Goal: Transaction & Acquisition: Download file/media

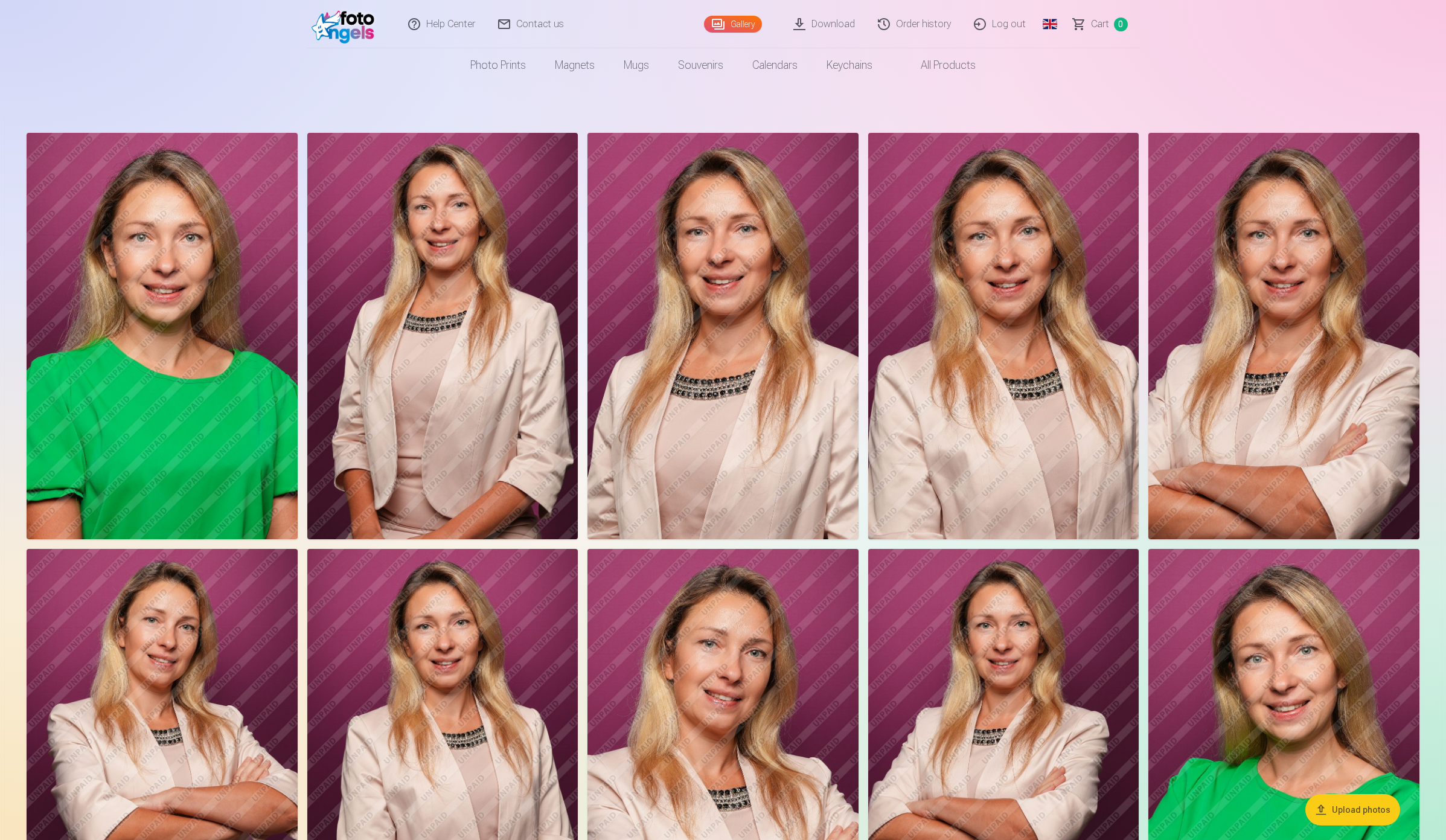
click at [918, 26] on link "Order history" at bounding box center [915, 24] width 96 height 48
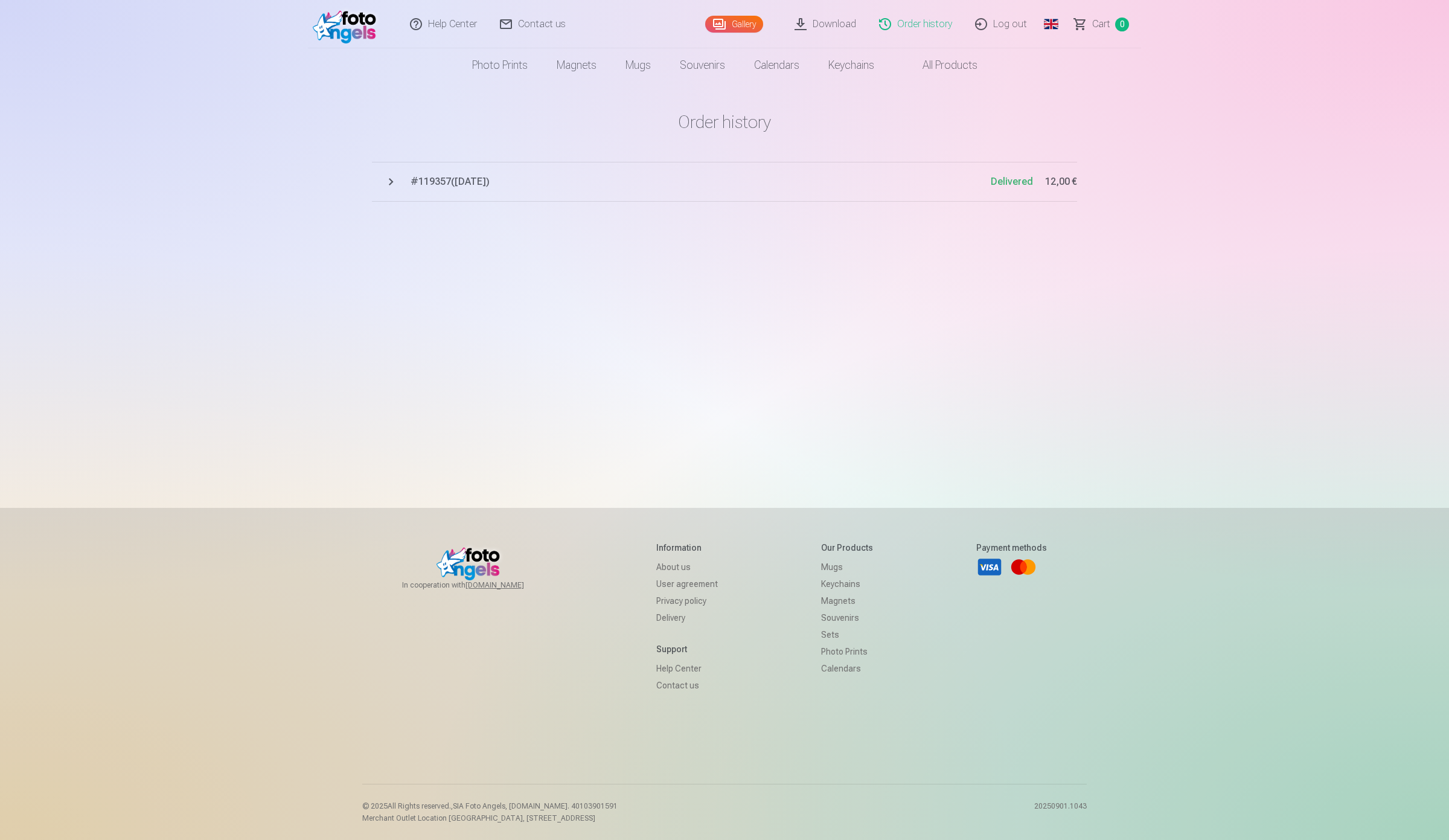
click at [384, 179] on button "# 119357 ( [DATE] ) Delivered 12,00 €" at bounding box center [724, 181] width 705 height 40
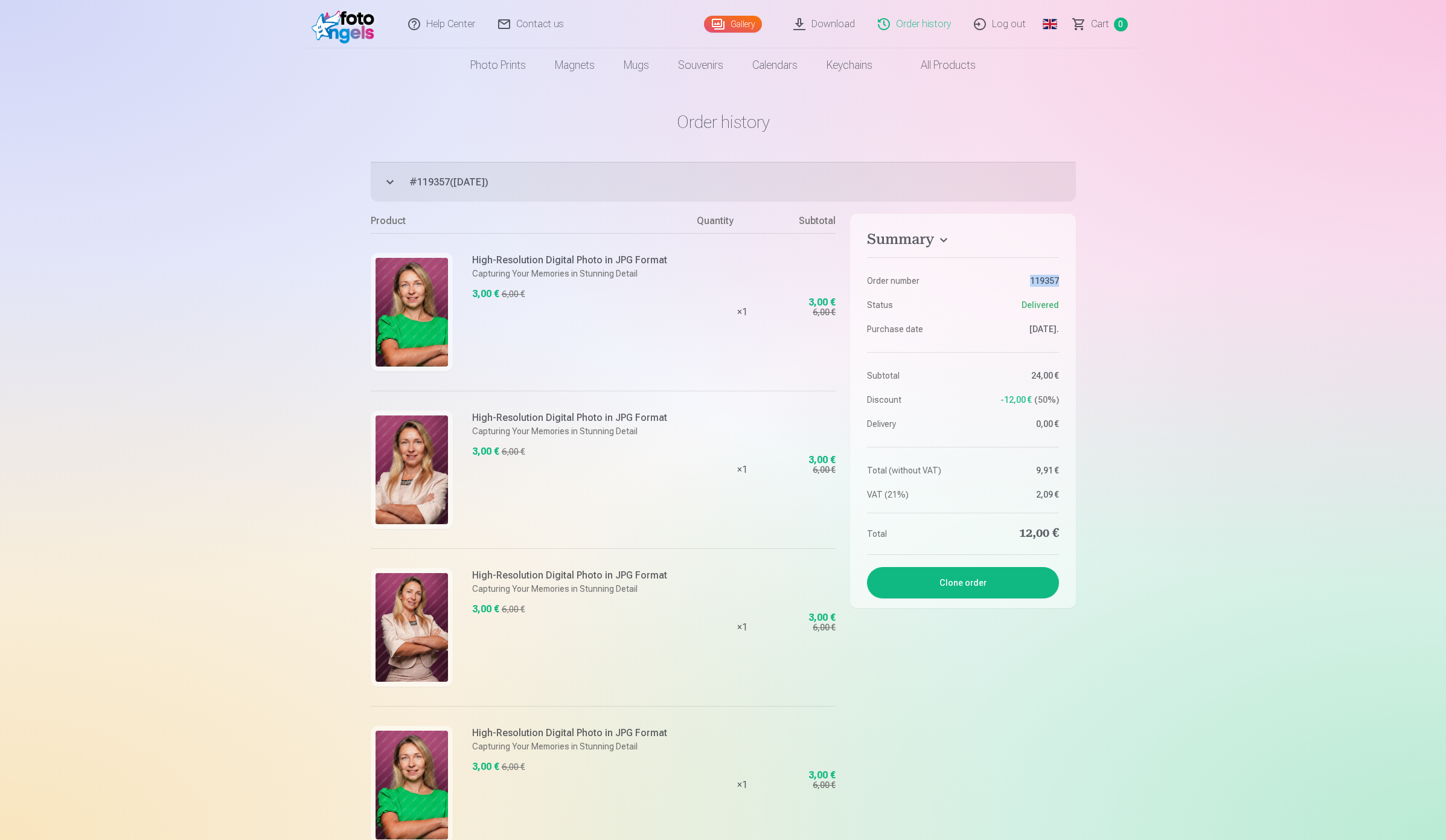
drag, startPoint x: 1022, startPoint y: 280, endPoint x: 1067, endPoint y: 281, distance: 45.0
click at [1067, 281] on aside "Summary Order number 119357 Status Delivered Purchase date [DATE]. Subtotal 24,…" at bounding box center [962, 410] width 225 height 394
copy dd "119357"
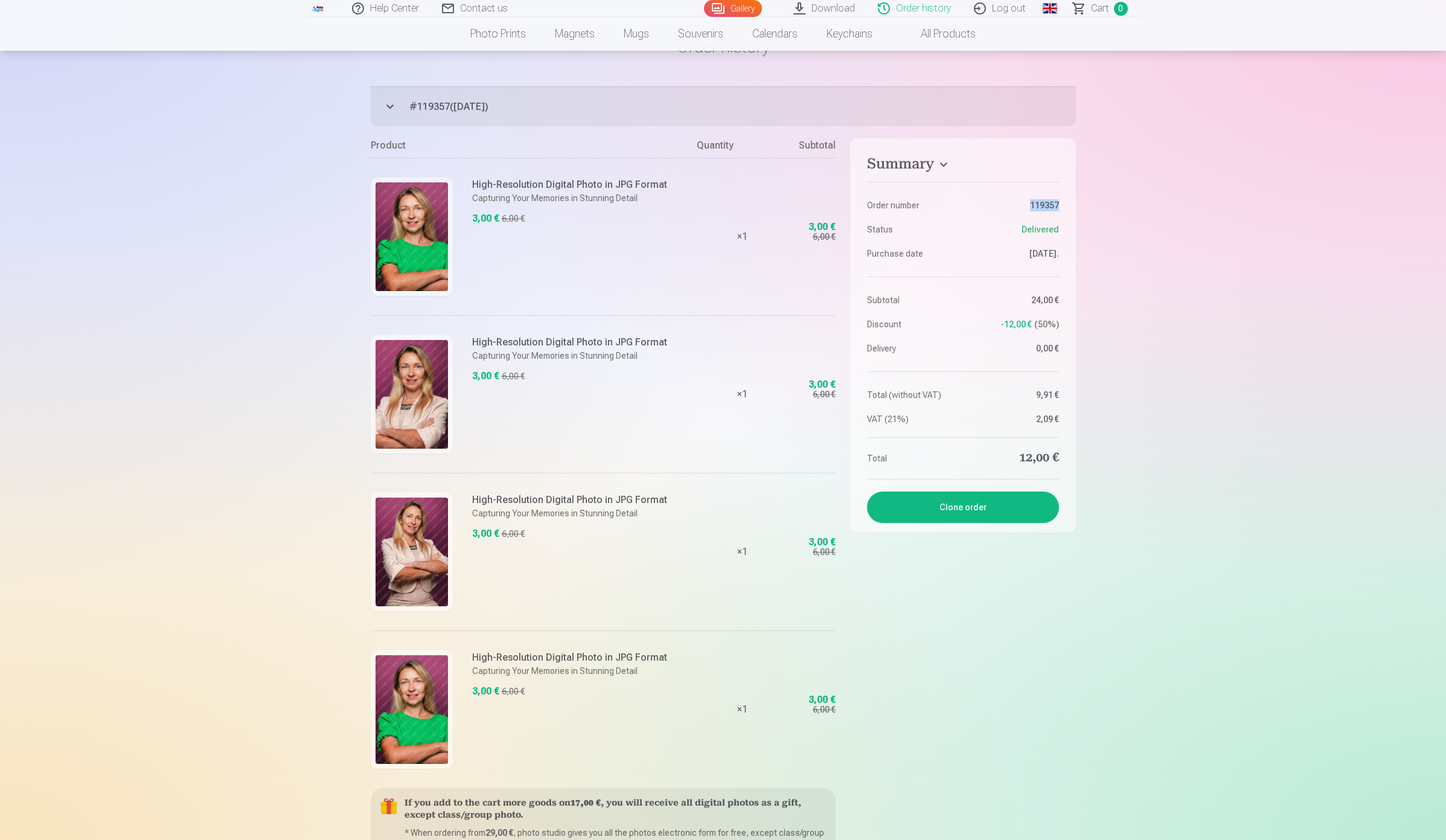
click at [831, 6] on link "Download" at bounding box center [825, 8] width 85 height 17
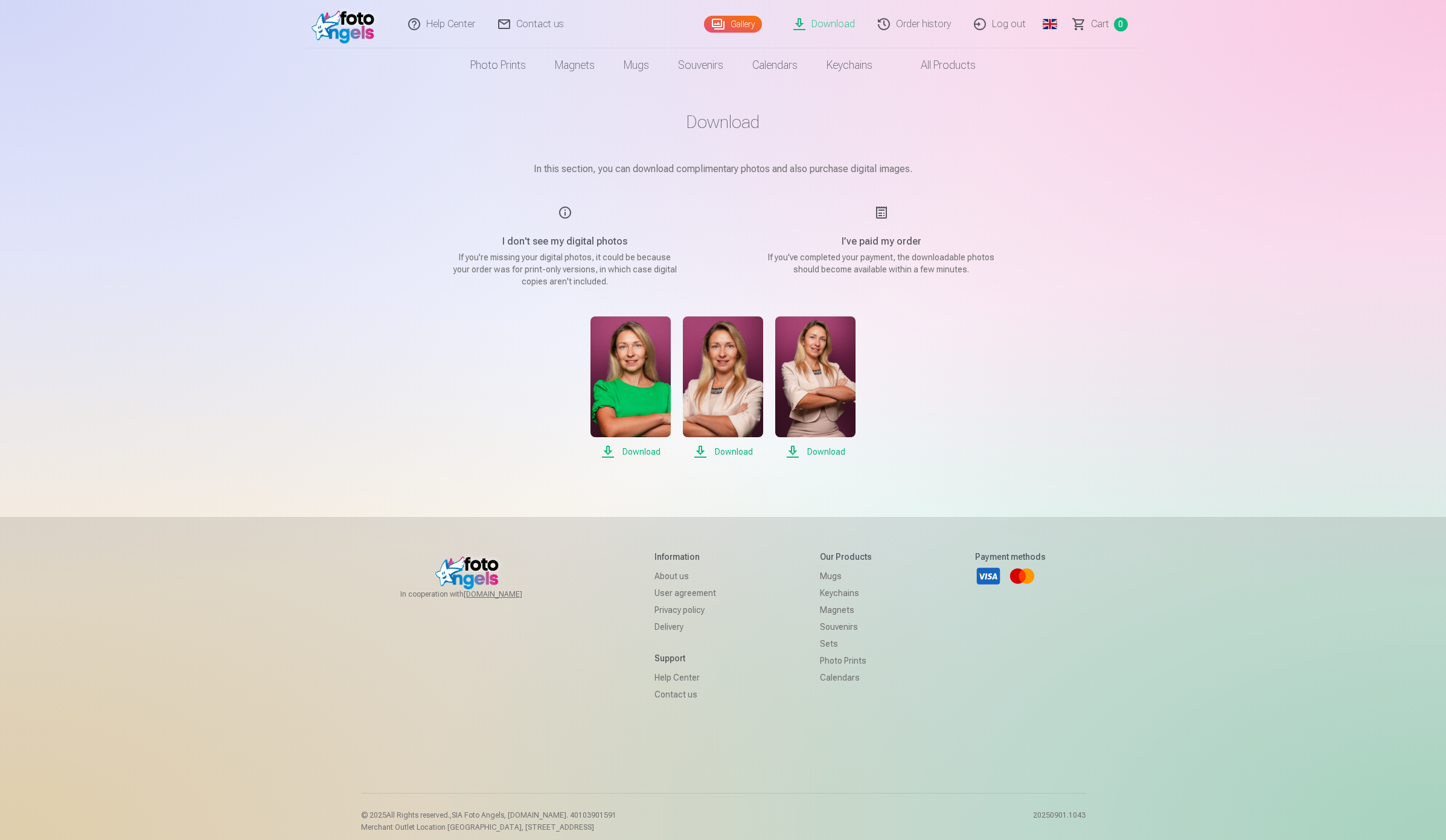
click at [832, 18] on link "Download" at bounding box center [825, 24] width 85 height 48
click at [914, 28] on link "Order history" at bounding box center [915, 24] width 96 height 48
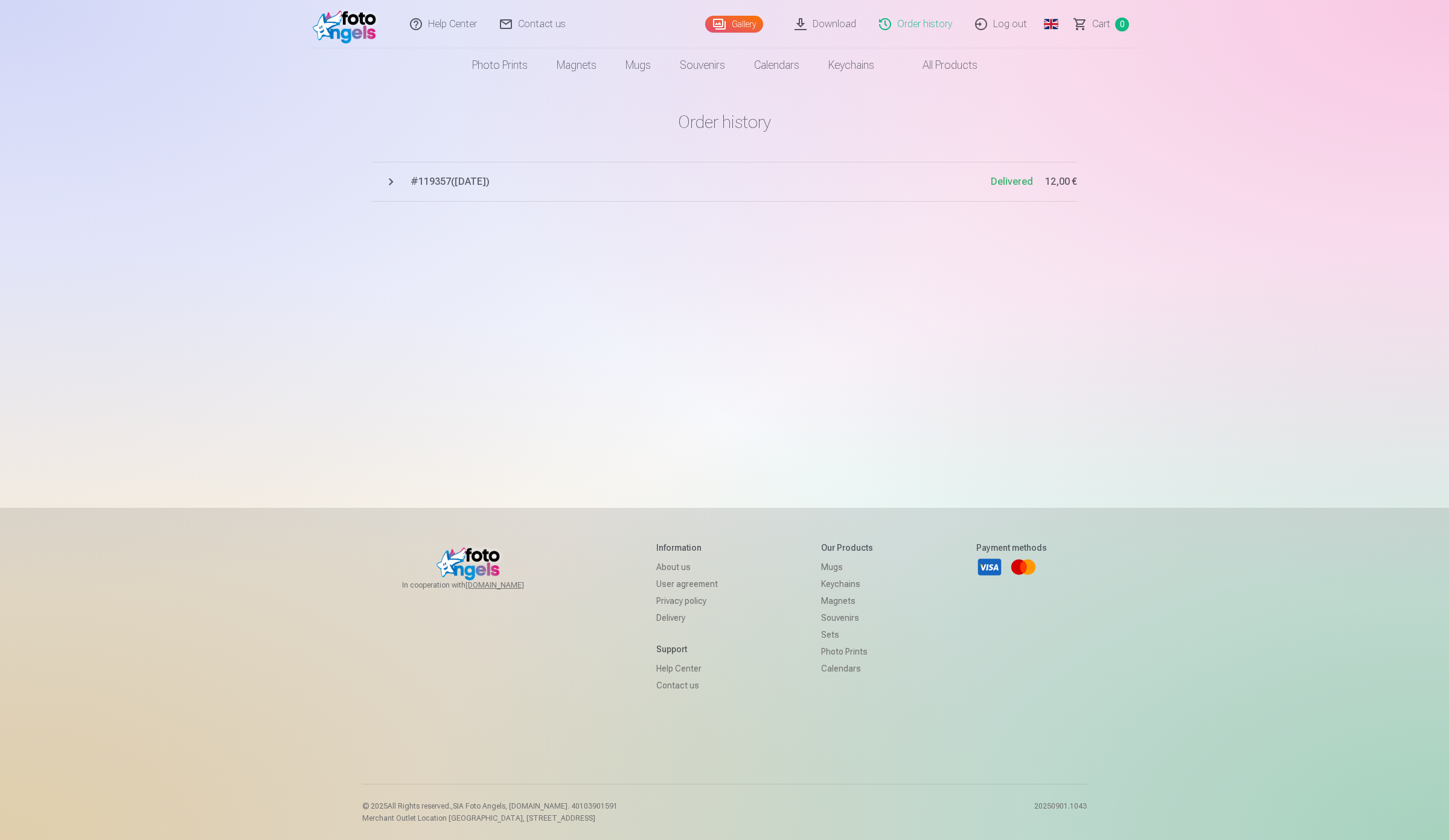
click at [396, 179] on button "# 119357 ( [DATE] ) Delivered 12,00 €" at bounding box center [724, 181] width 705 height 40
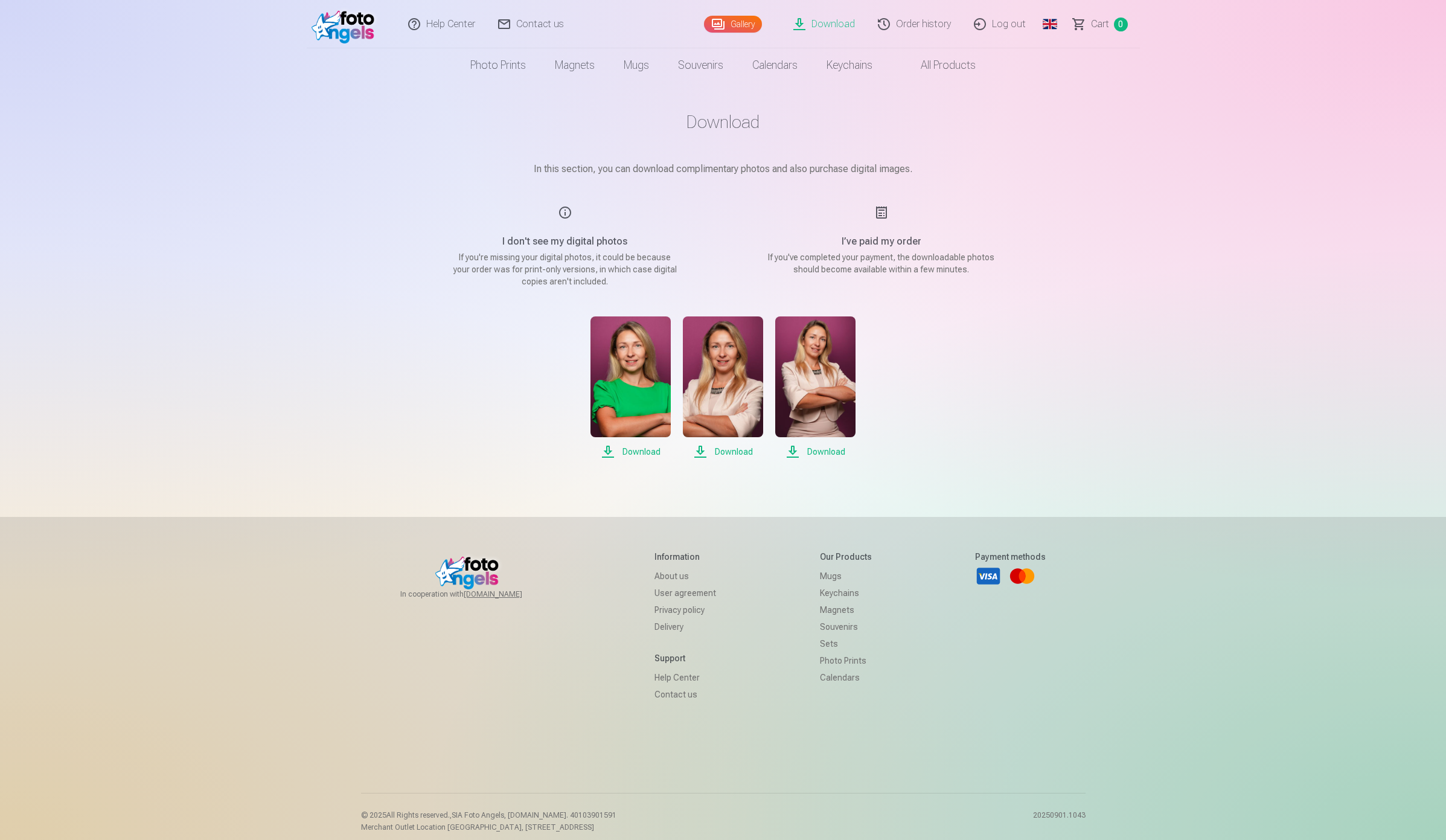
click at [942, 26] on link "Order history" at bounding box center [915, 24] width 96 height 48
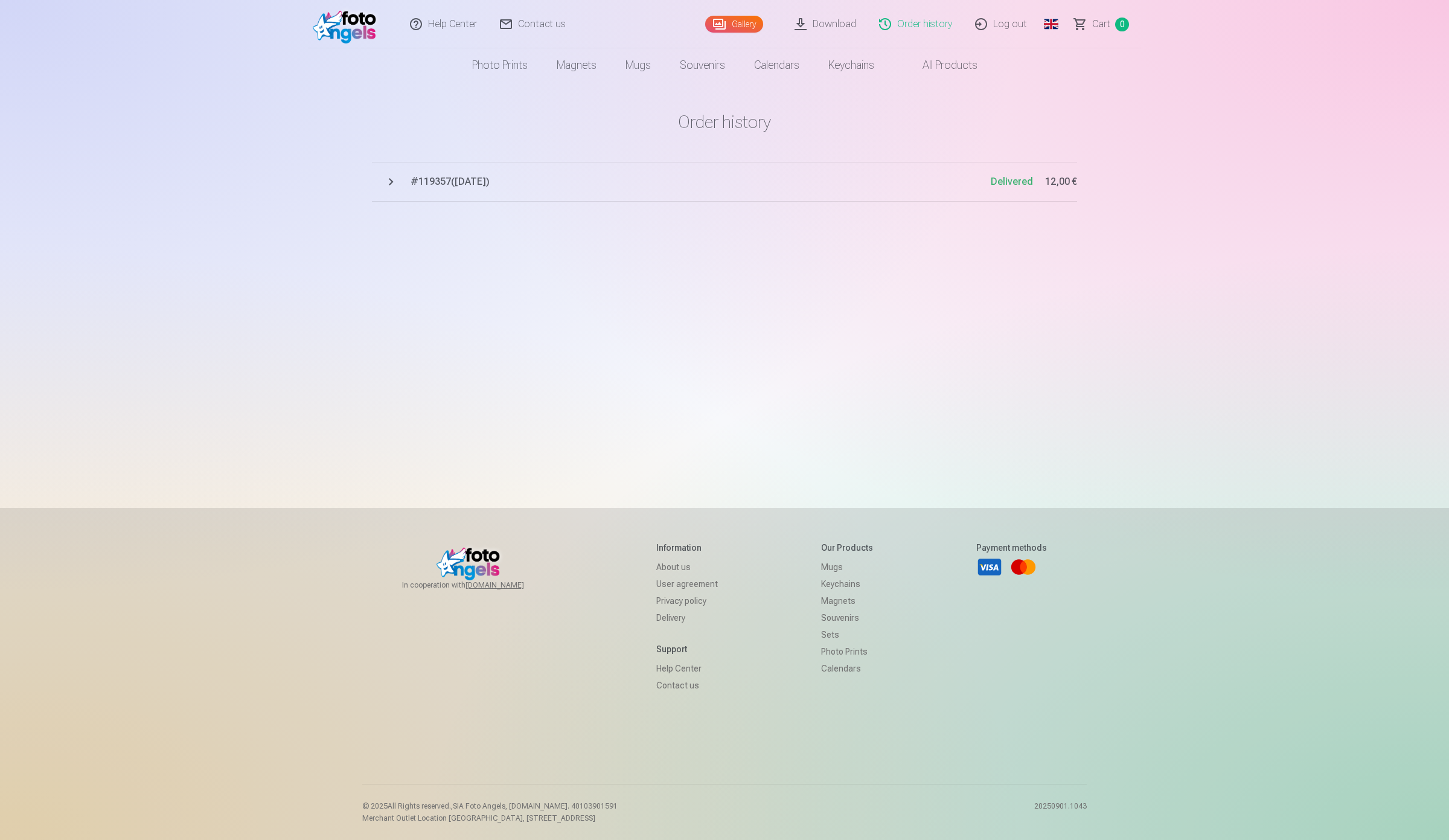
click at [392, 180] on button "# 119357 ( [DATE] ) Delivered 12,00 €" at bounding box center [724, 181] width 705 height 40
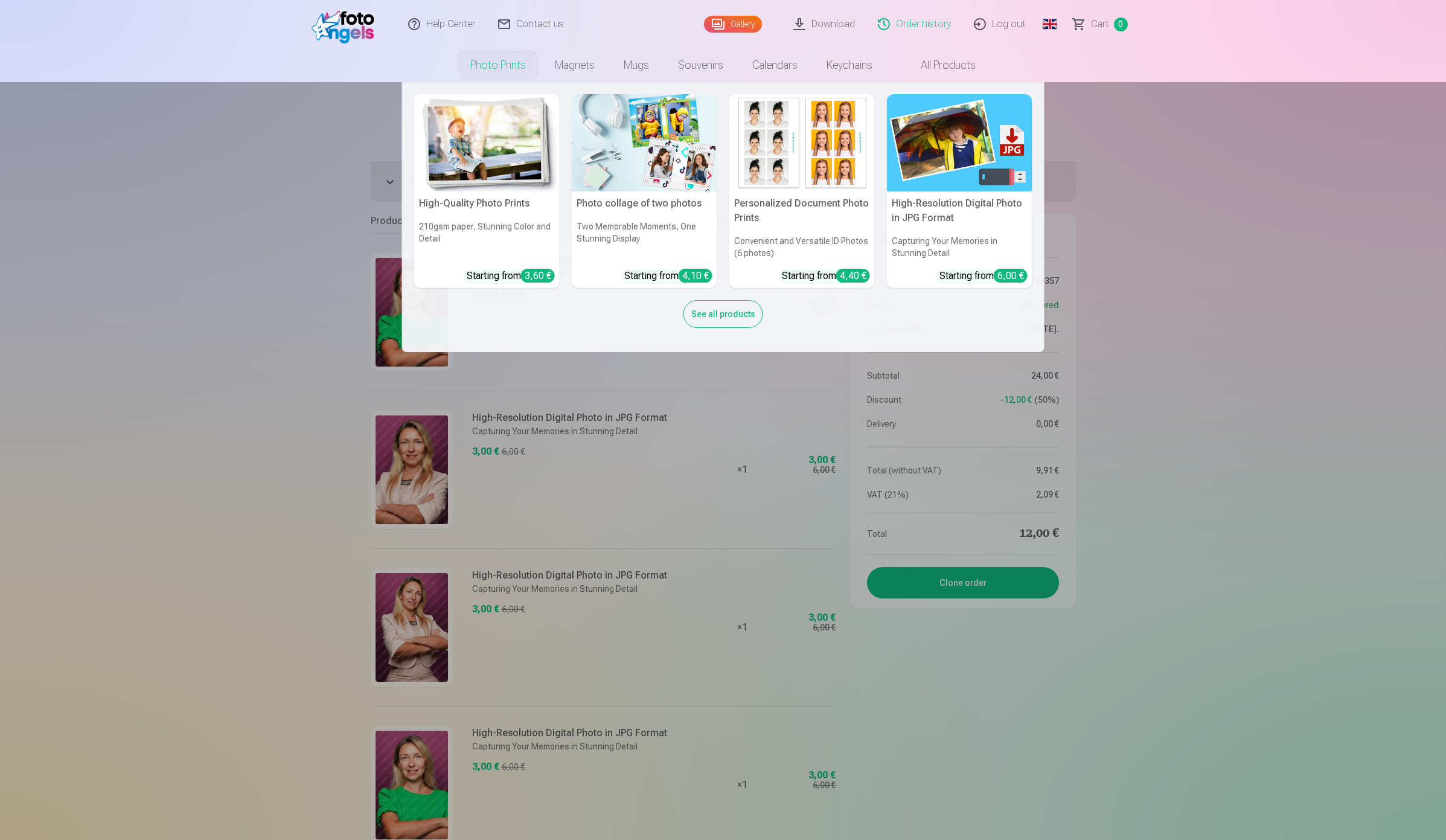
click at [503, 61] on link "Photo prints" at bounding box center [498, 65] width 85 height 34
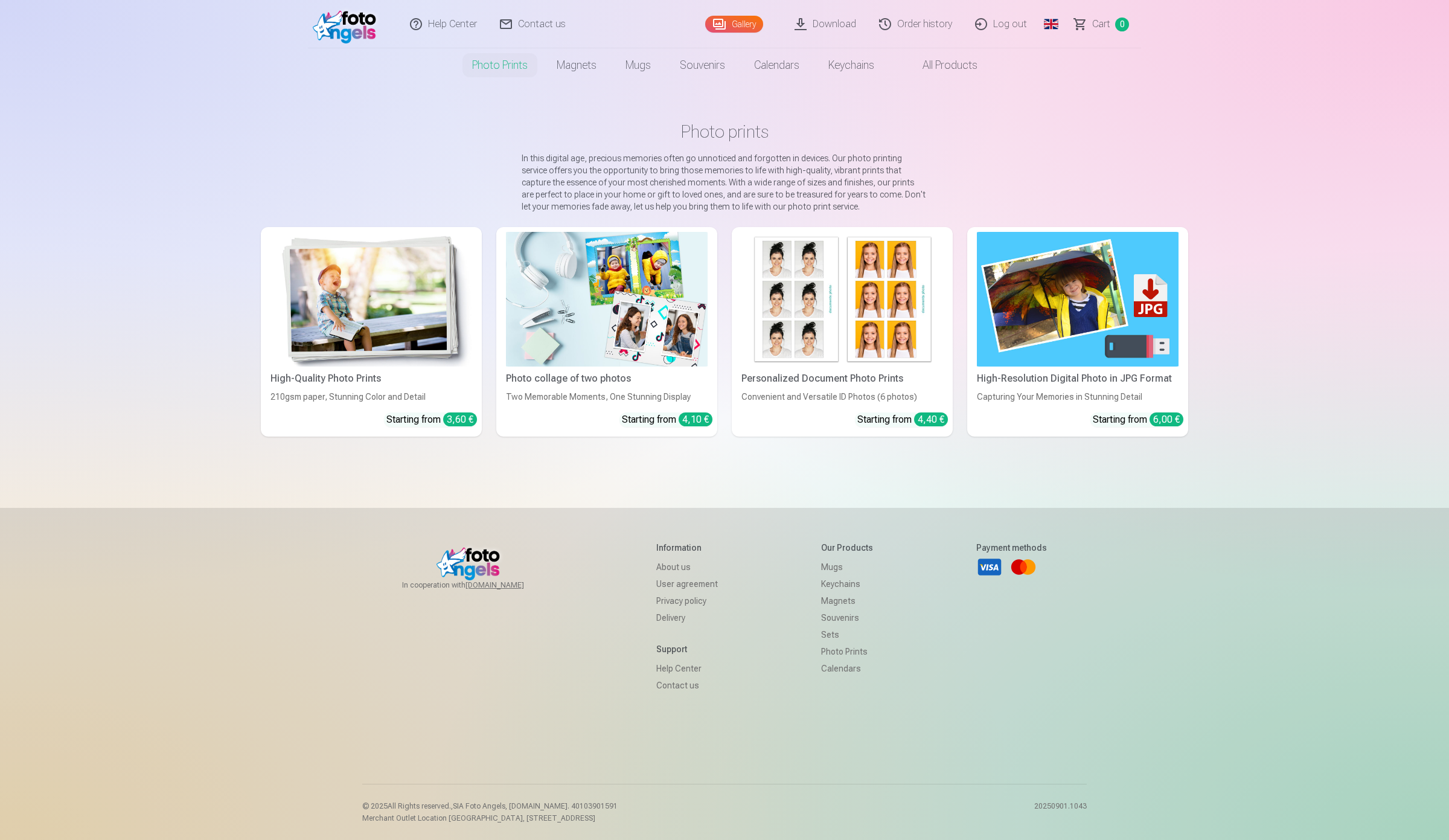
click at [393, 243] on img at bounding box center [371, 299] width 201 height 134
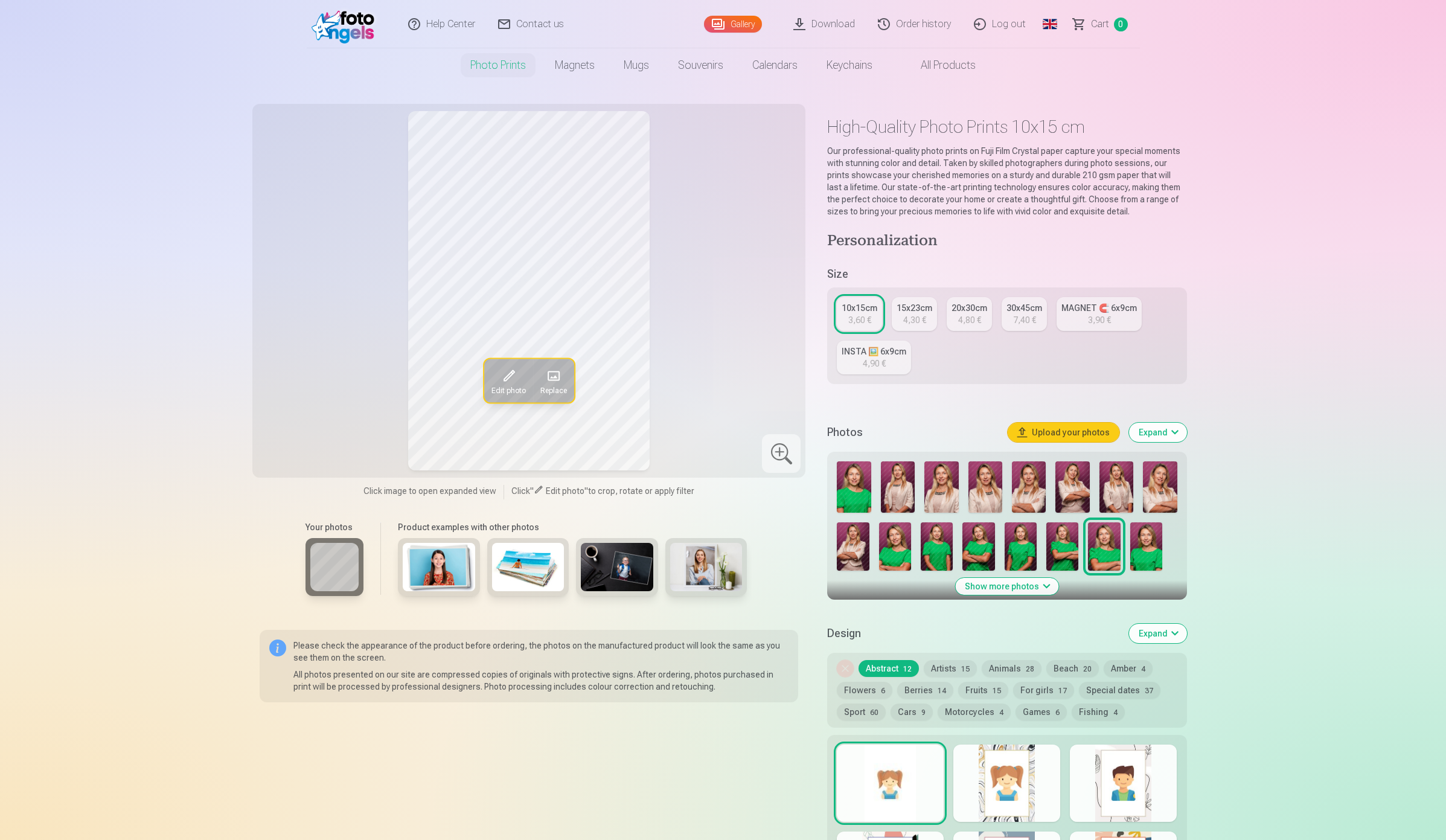
click at [862, 495] on img at bounding box center [854, 487] width 34 height 51
click at [124, 61] on nav "Photo prints High-Quality Photo Prints 210gsm paper, Stunning Color and Detail …" at bounding box center [723, 65] width 1446 height 34
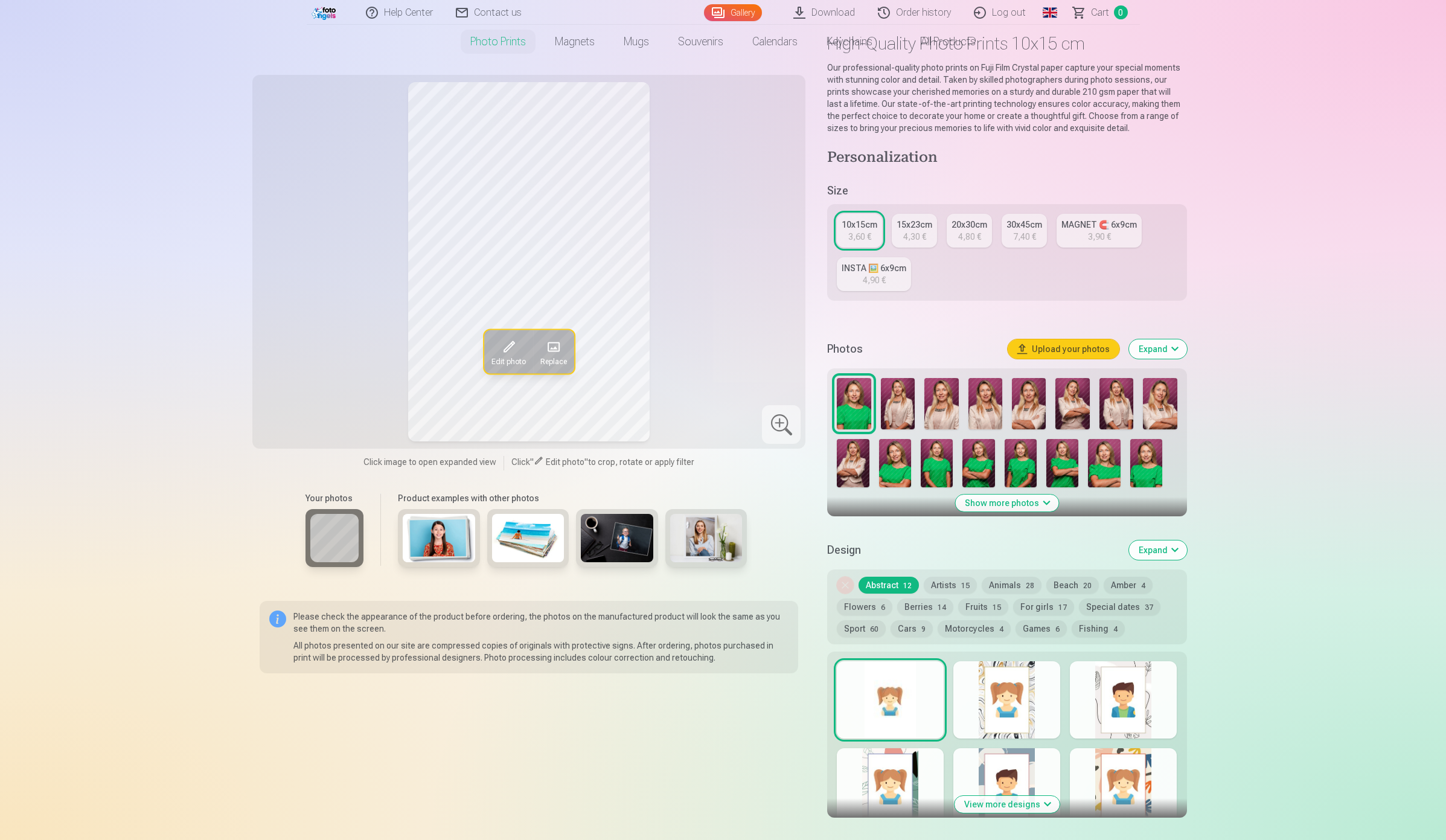
scroll to position [226, 0]
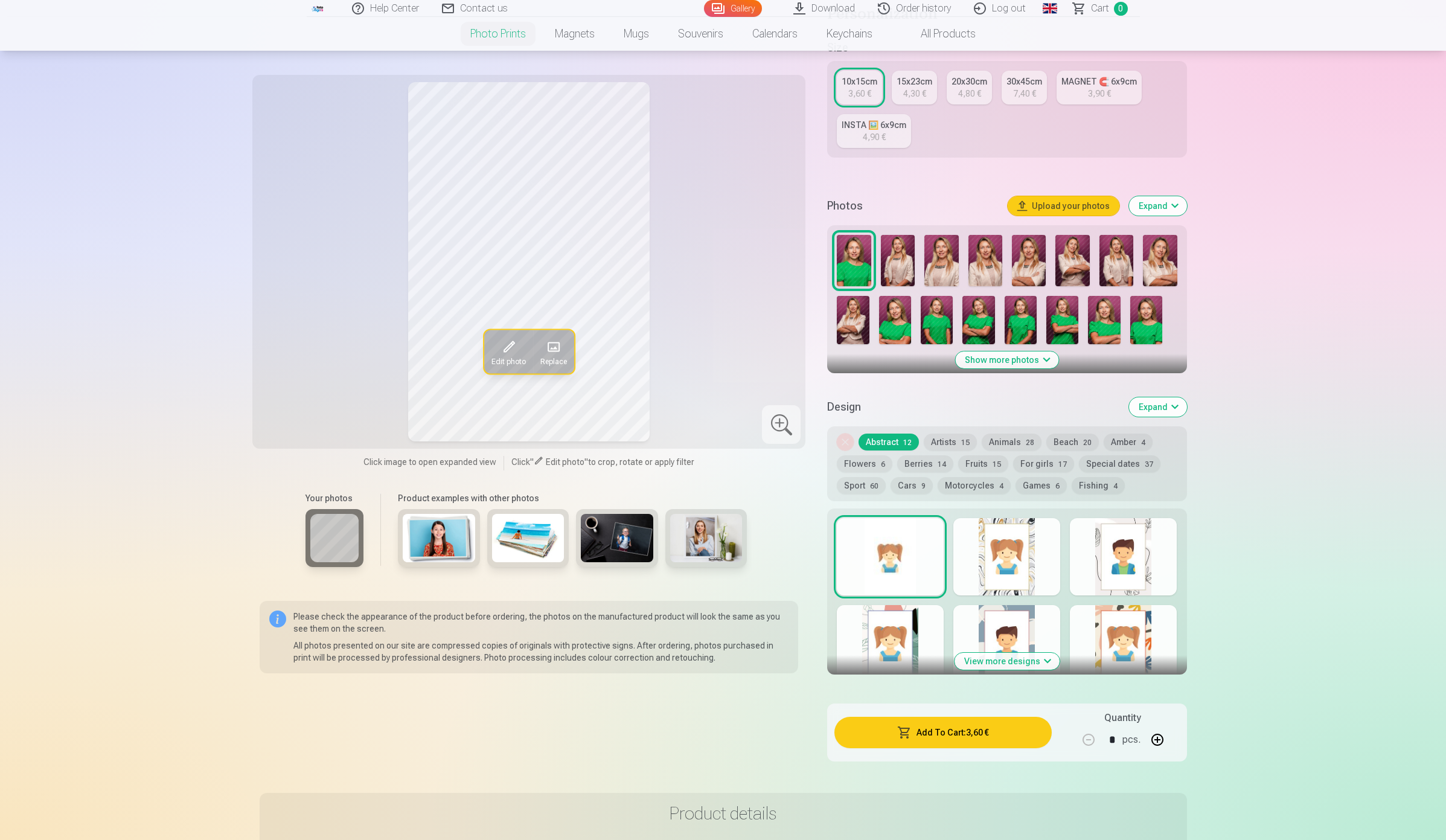
click at [897, 258] on img at bounding box center [898, 261] width 34 height 51
click at [943, 261] on img at bounding box center [941, 261] width 34 height 51
click at [996, 265] on img at bounding box center [985, 261] width 34 height 51
click at [1042, 268] on img at bounding box center [1029, 261] width 34 height 51
click at [1082, 270] on img at bounding box center [1072, 261] width 34 height 51
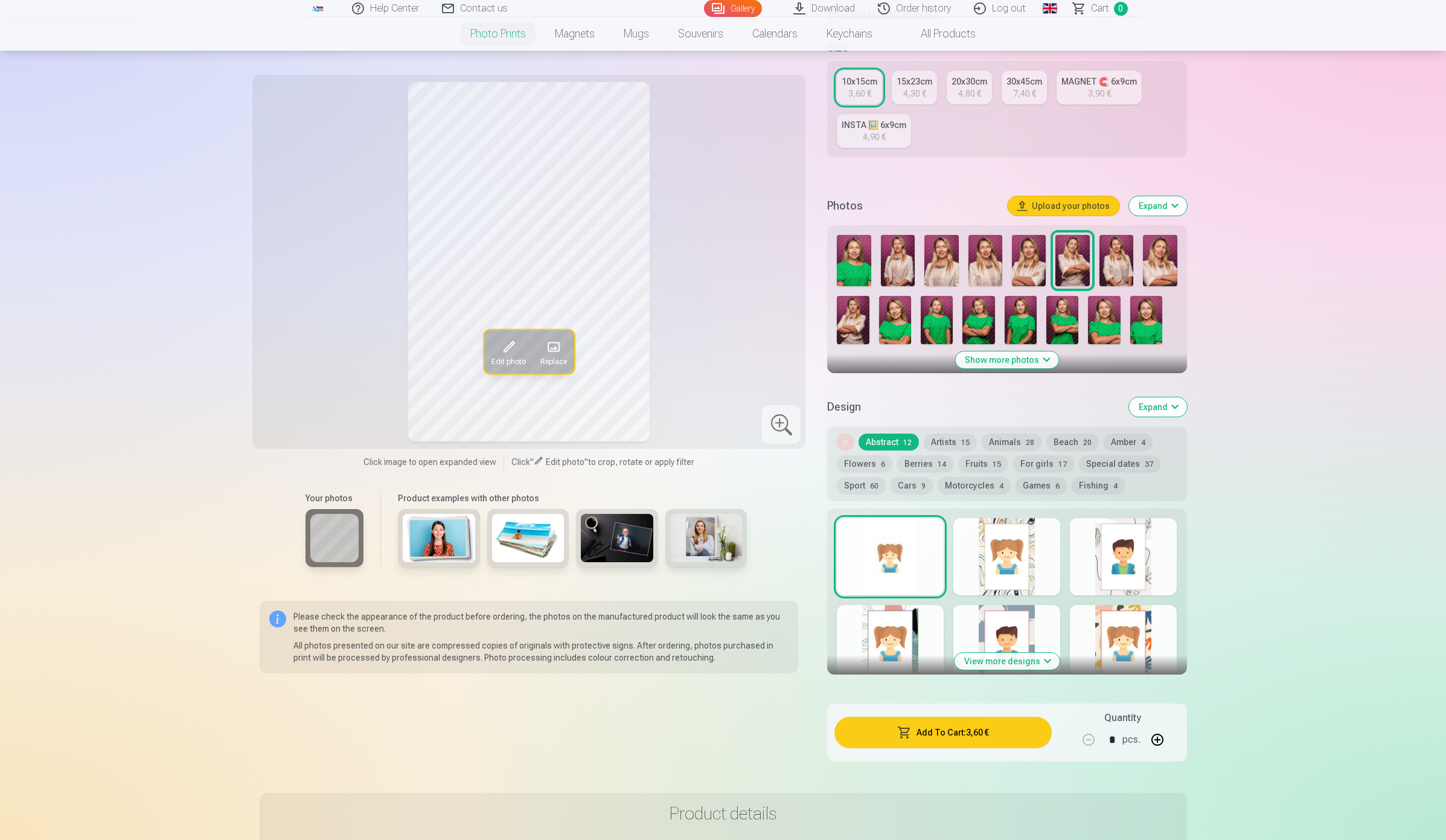
click at [1136, 269] on div at bounding box center [1006, 289] width 349 height 119
click at [1159, 264] on img at bounding box center [1160, 261] width 34 height 51
drag, startPoint x: 1145, startPoint y: 314, endPoint x: 1115, endPoint y: 322, distance: 31.0
click at [1145, 315] on img at bounding box center [1146, 320] width 32 height 48
click at [1113, 322] on img at bounding box center [1104, 320] width 32 height 48
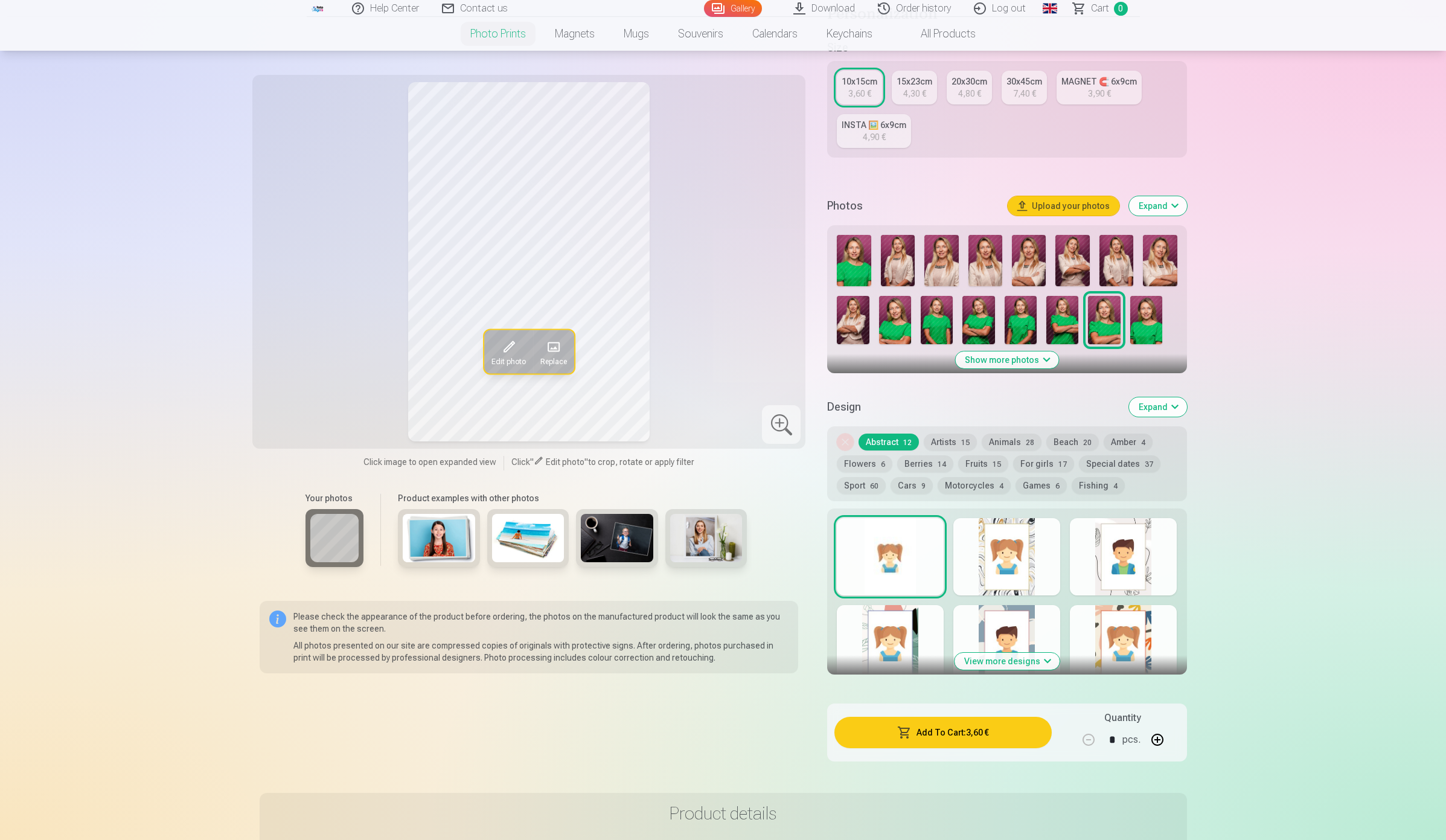
click at [1059, 326] on img at bounding box center [1062, 320] width 32 height 48
click at [1016, 324] on img at bounding box center [1021, 320] width 32 height 48
click at [978, 323] on img at bounding box center [978, 320] width 32 height 48
click at [934, 324] on img at bounding box center [937, 320] width 32 height 48
click at [902, 322] on img at bounding box center [895, 320] width 32 height 48
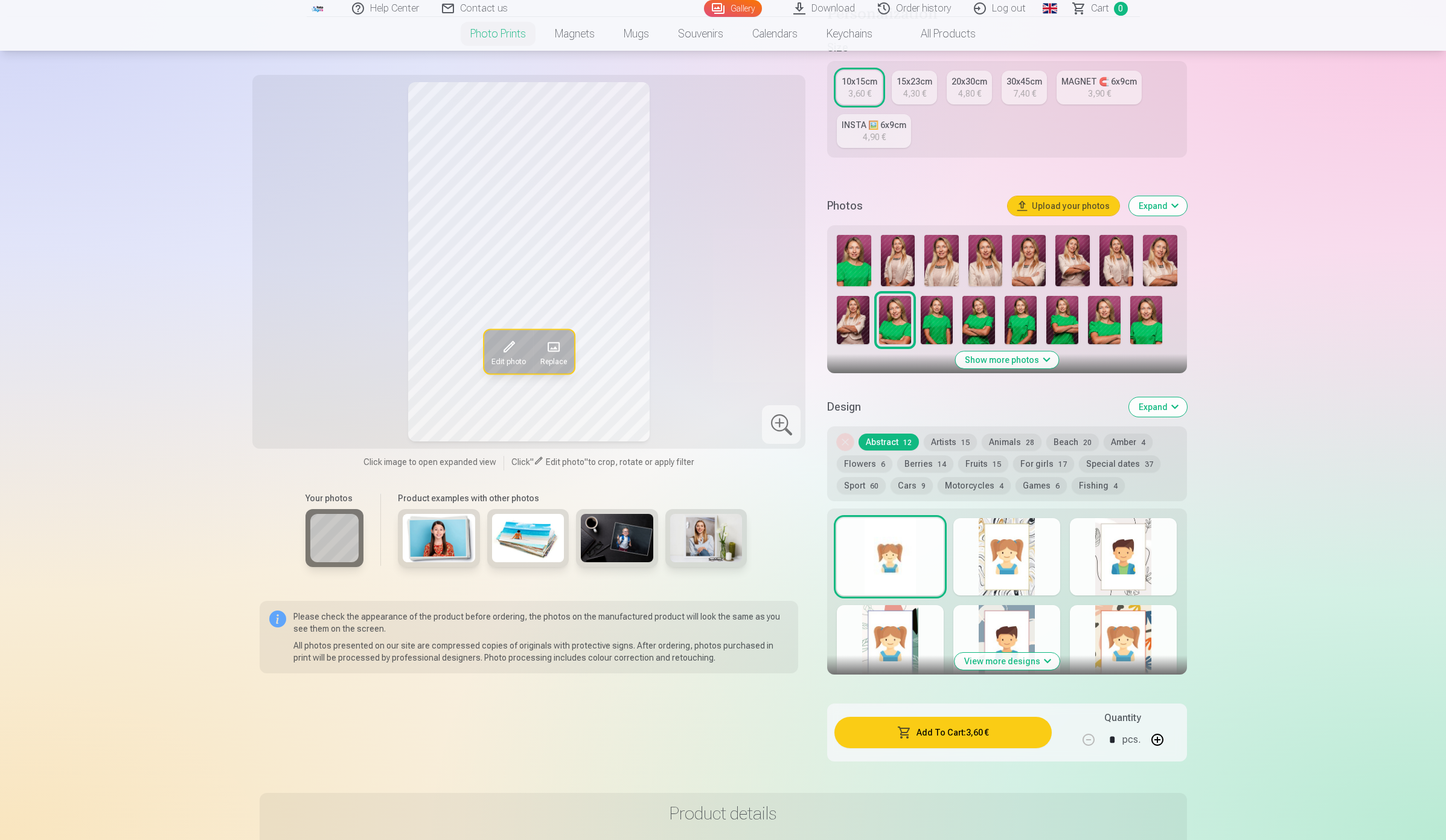
click at [852, 329] on img at bounding box center [853, 320] width 32 height 48
click at [855, 264] on img at bounding box center [854, 261] width 34 height 51
click at [1000, 357] on button "Show more photos" at bounding box center [1006, 360] width 103 height 17
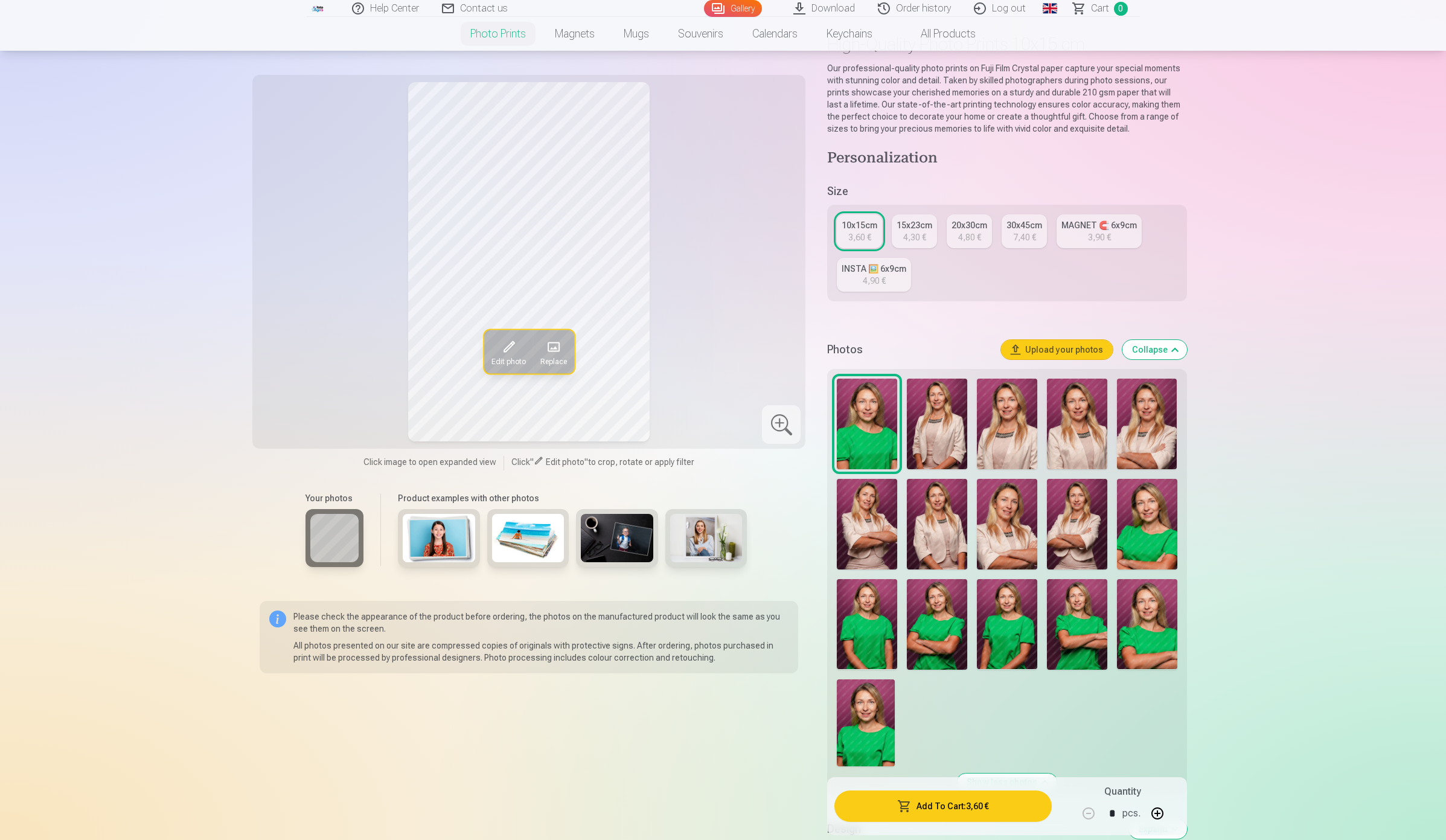
scroll to position [151, 0]
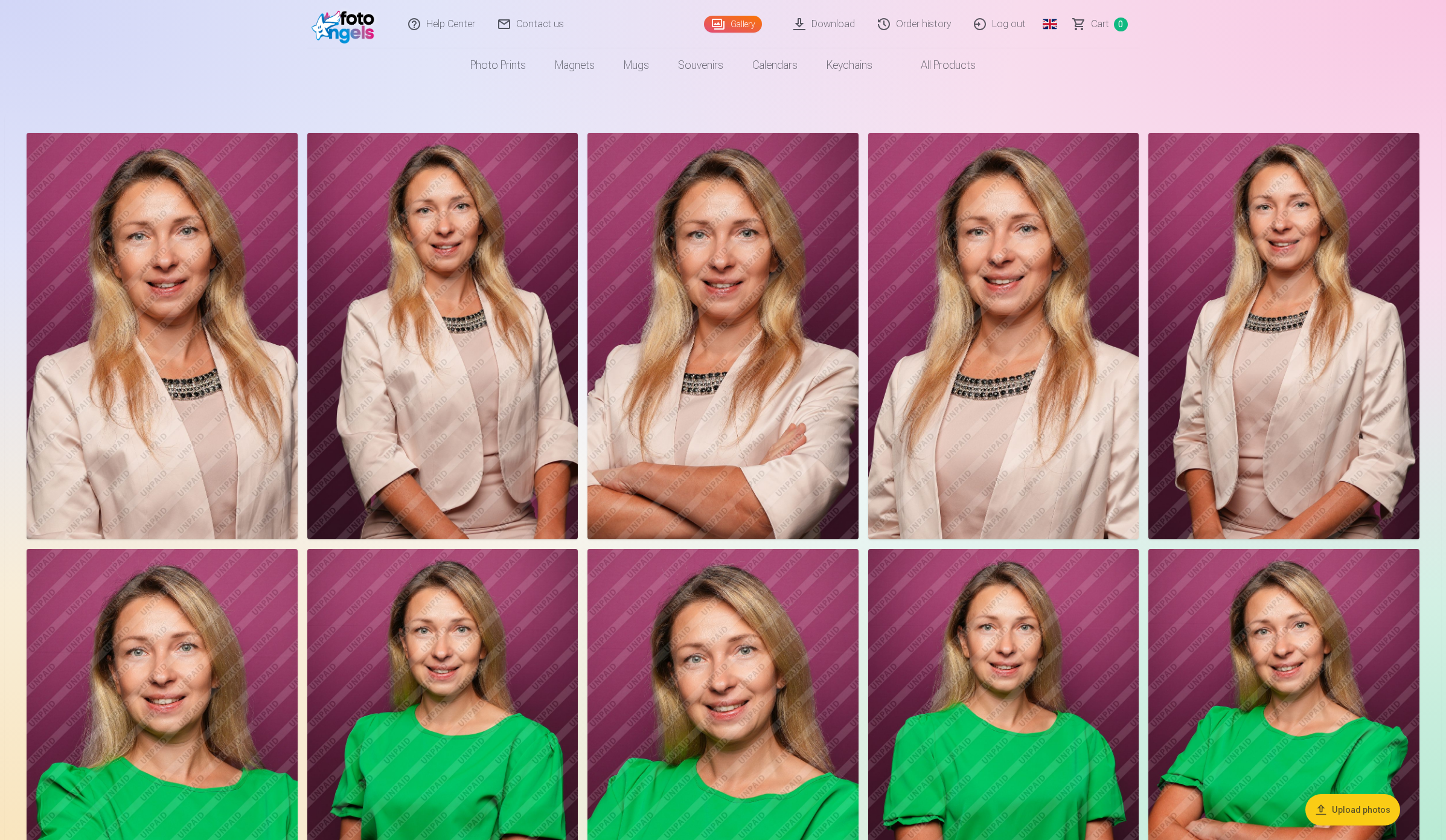
click at [840, 22] on link "Download" at bounding box center [825, 24] width 85 height 48
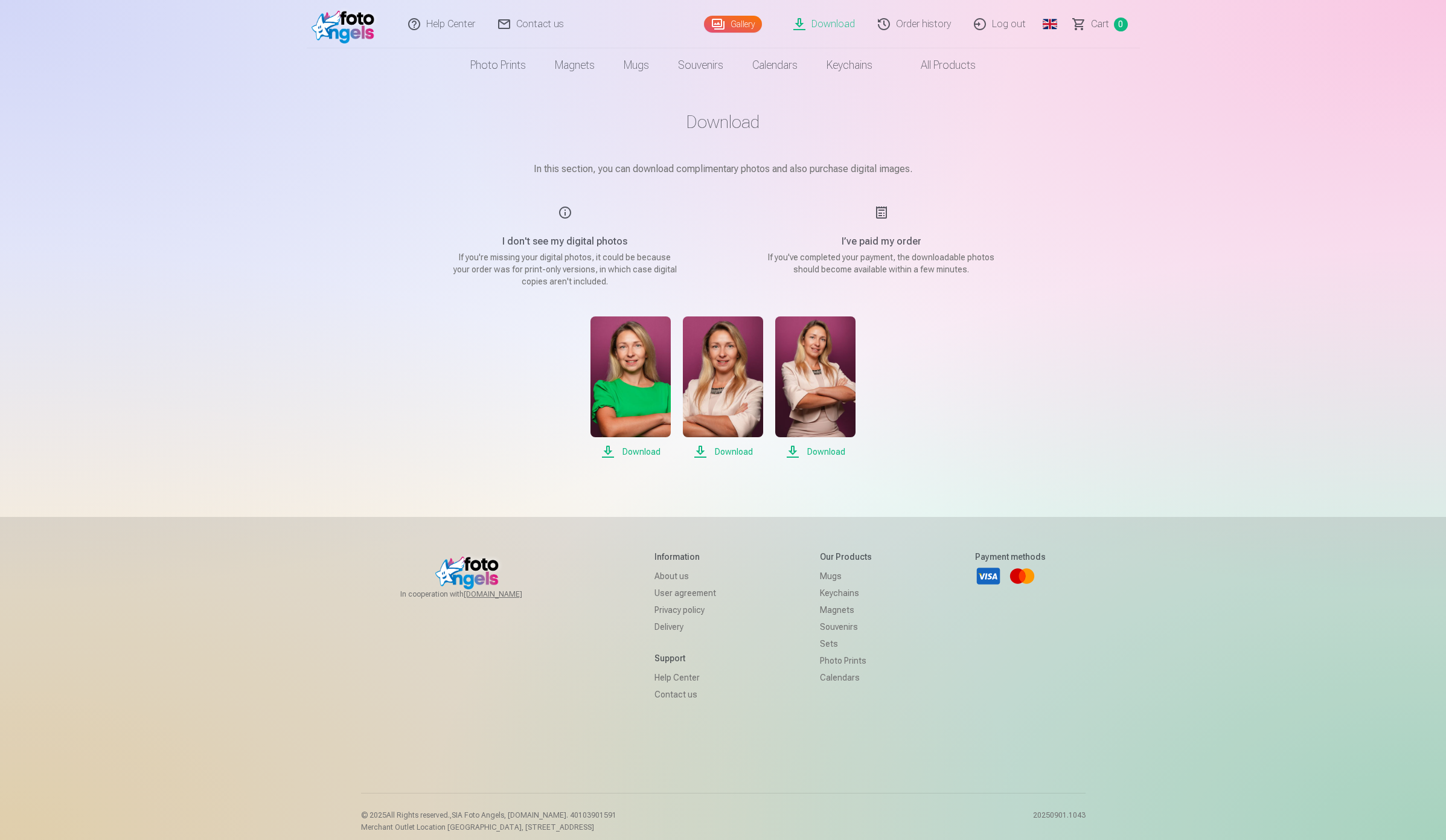
click at [627, 403] on img at bounding box center [631, 376] width 80 height 121
click at [269, 328] on div "Help Center Contact us Gallery Download Order history Log out Global Latvian (l…" at bounding box center [723, 424] width 1446 height 849
